Goal: Task Accomplishment & Management: Manage account settings

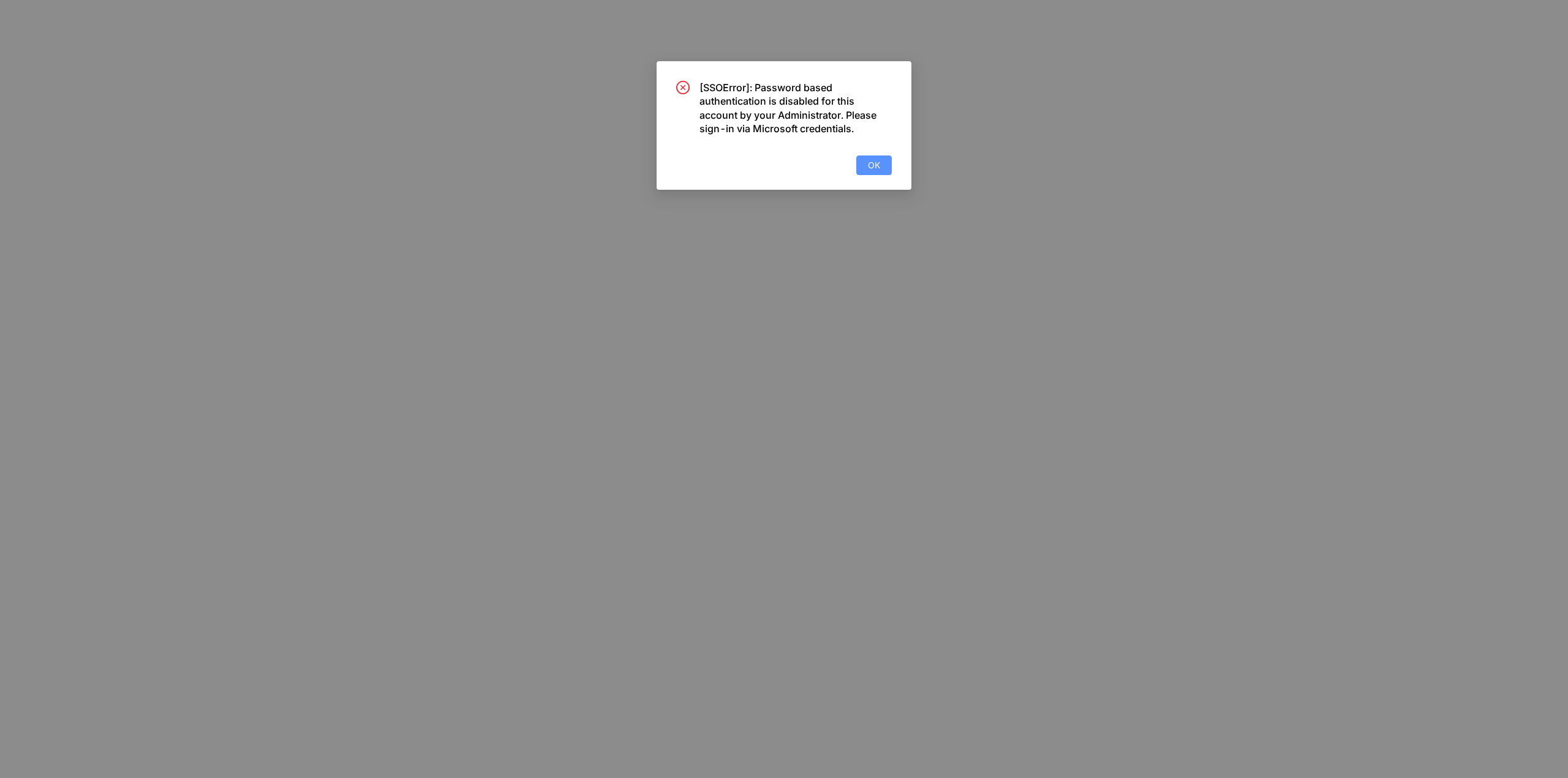
click at [880, 171] on button "OK" at bounding box center [874, 166] width 36 height 20
